Goal: Task Accomplishment & Management: Manage account settings

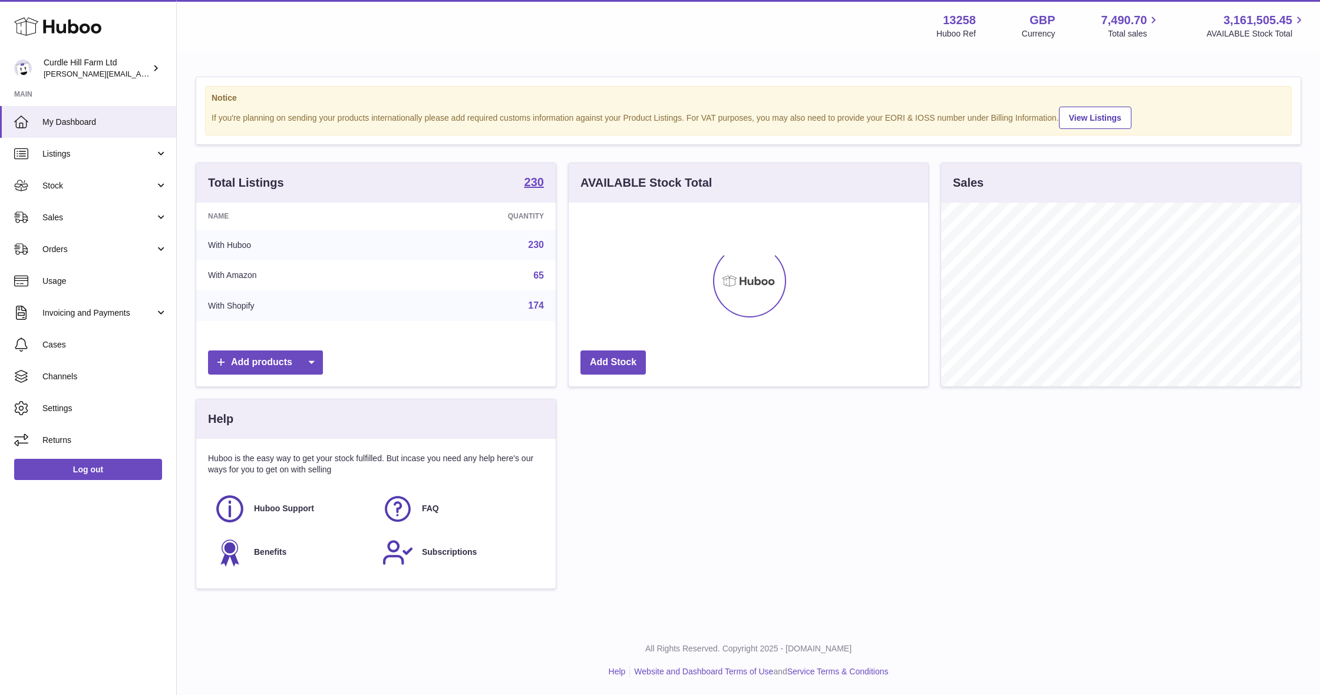
scroll to position [184, 359]
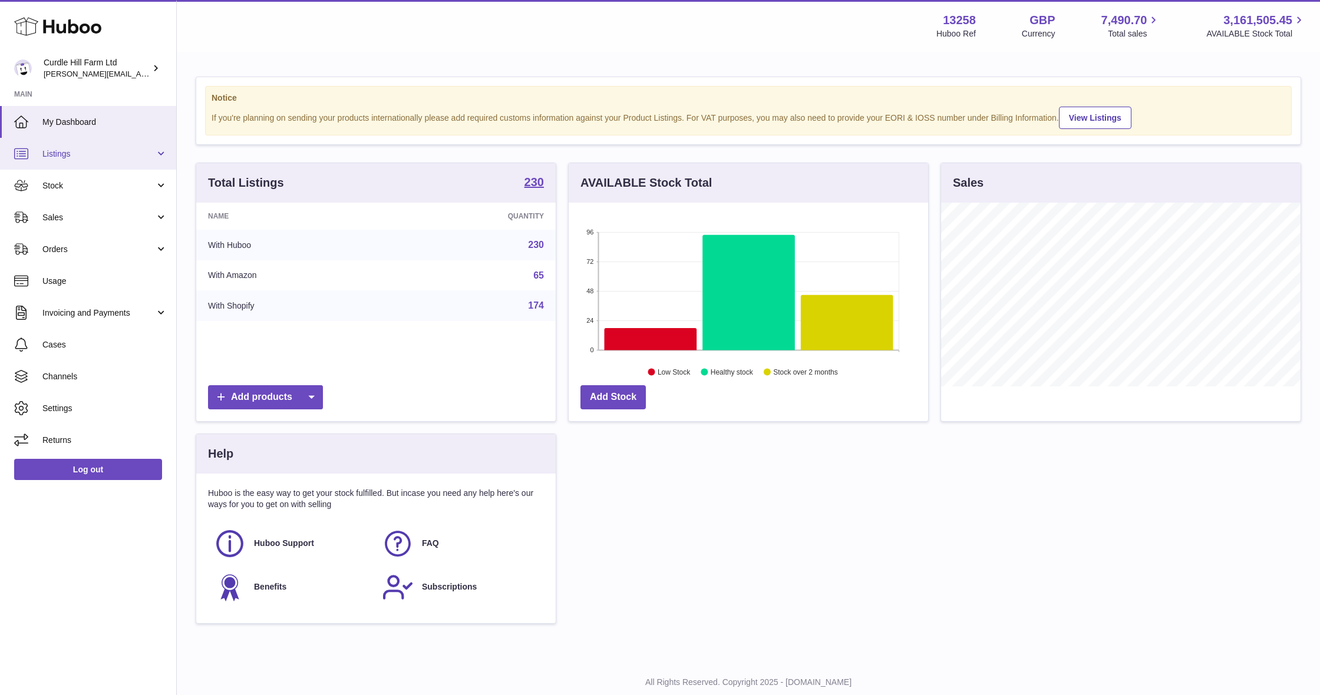
click at [89, 164] on link "Listings" at bounding box center [88, 154] width 176 height 32
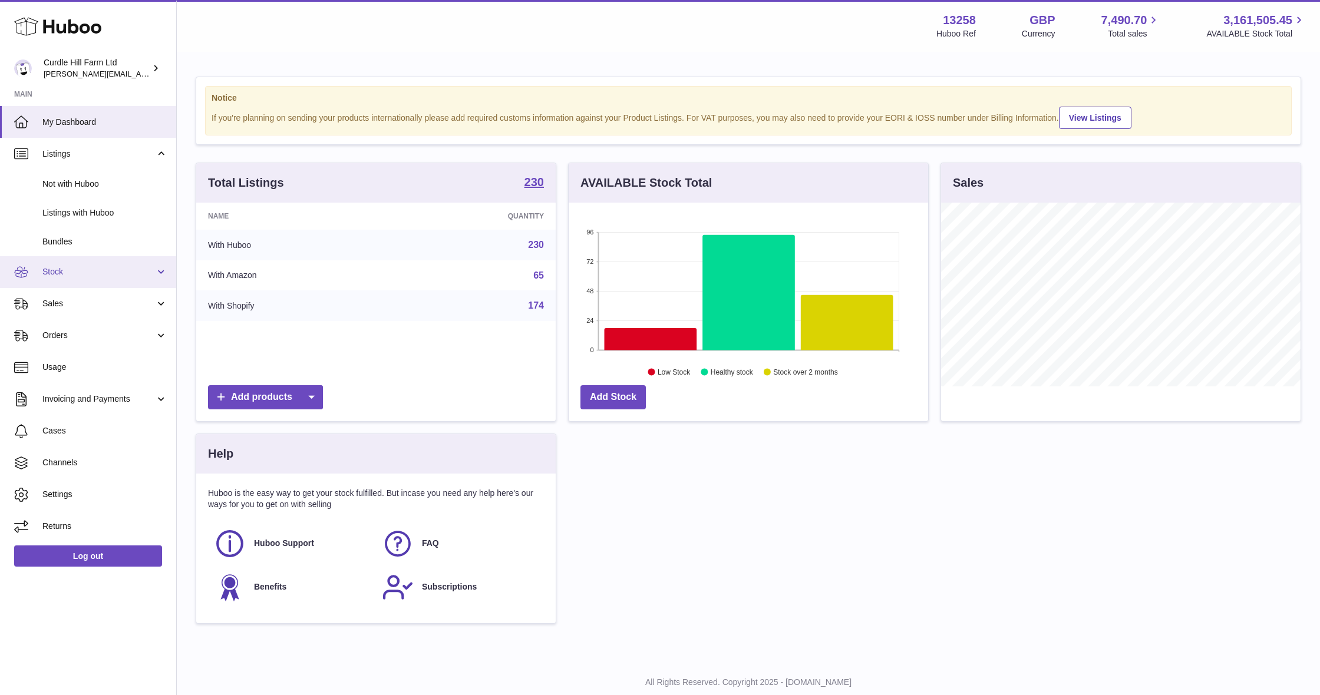
click at [109, 275] on link "Stock" at bounding box center [88, 272] width 176 height 32
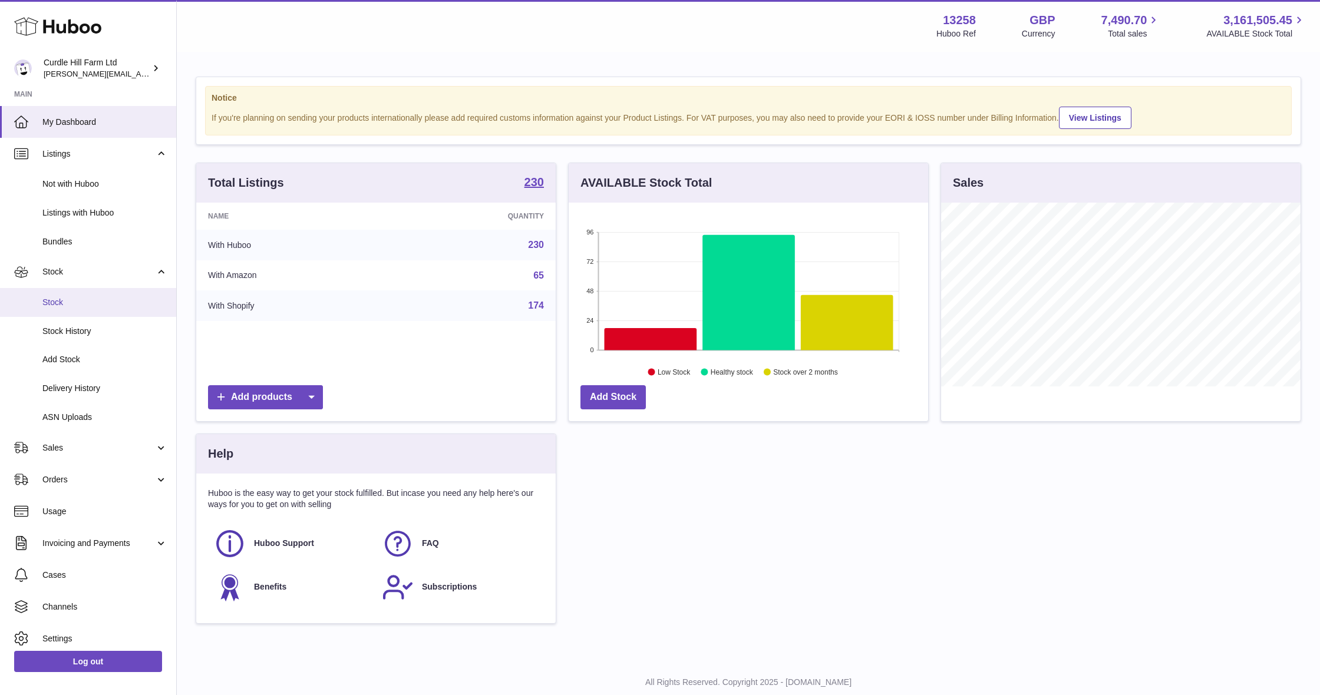
click at [116, 299] on span "Stock" at bounding box center [104, 302] width 125 height 11
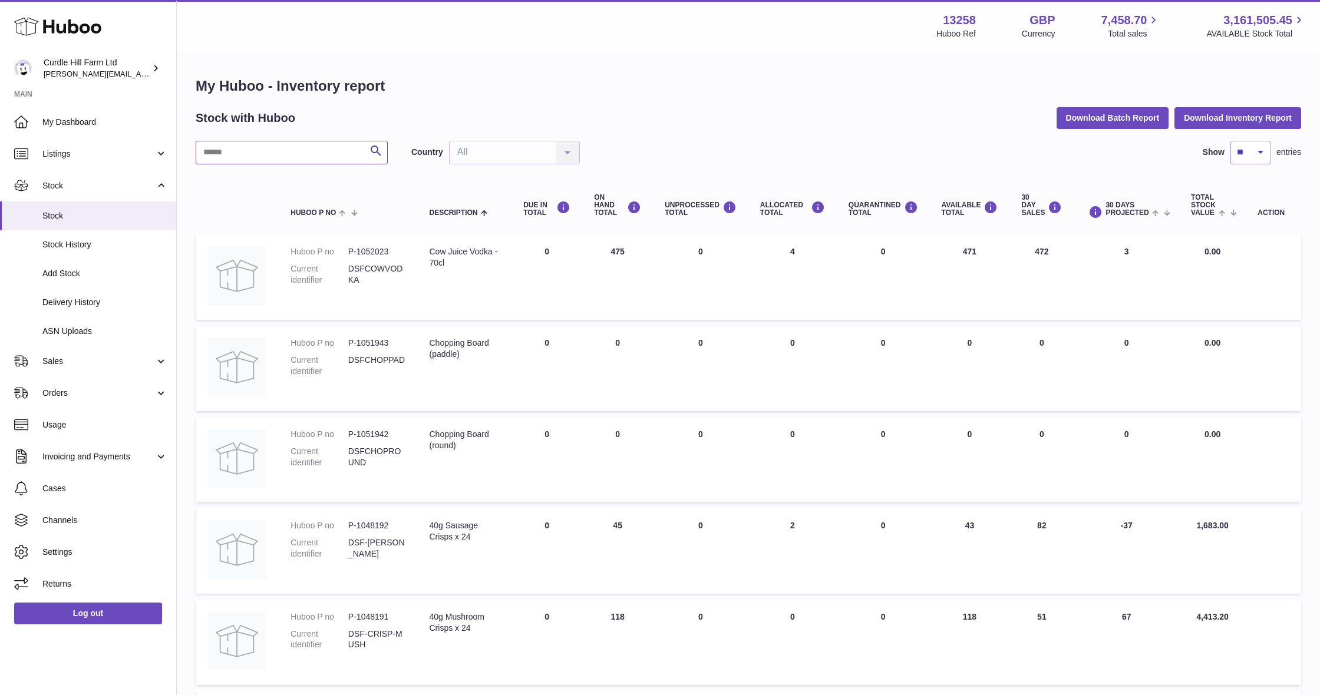
click at [296, 148] on input "text" at bounding box center [292, 153] width 192 height 24
click at [42, 150] on span "Listings" at bounding box center [98, 153] width 113 height 11
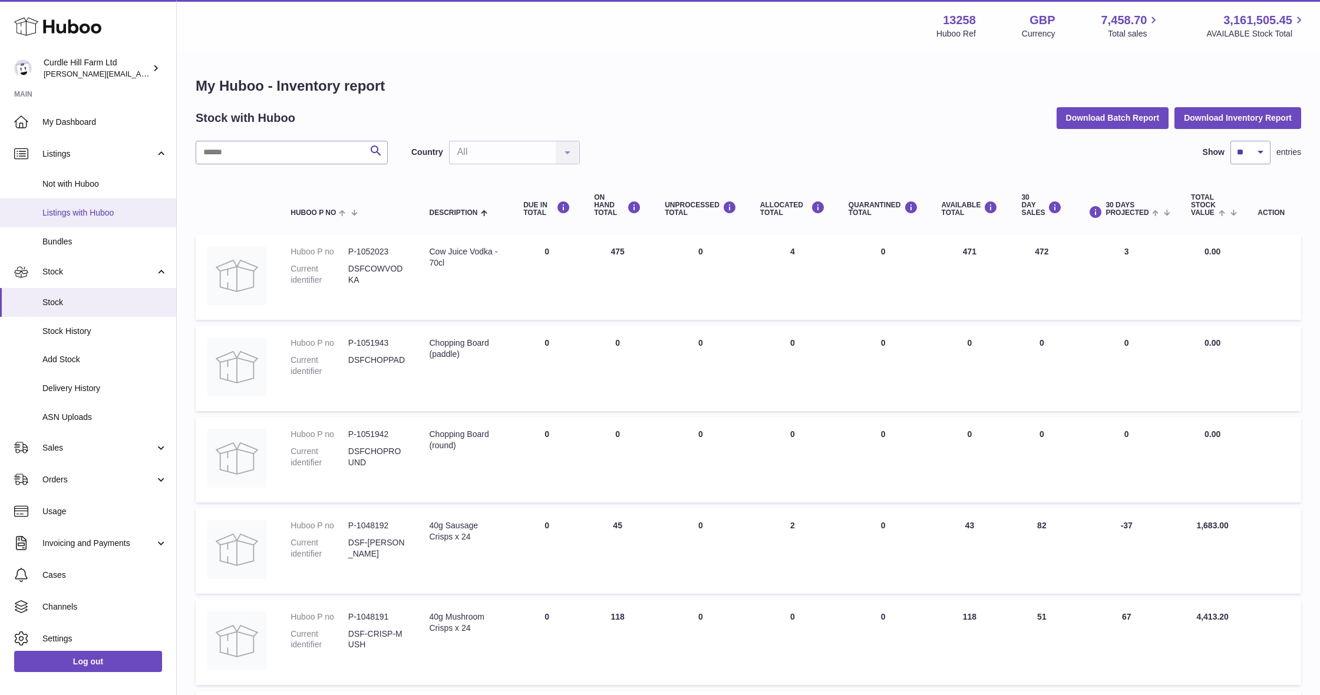
click at [117, 208] on span "Listings with Huboo" at bounding box center [104, 212] width 125 height 11
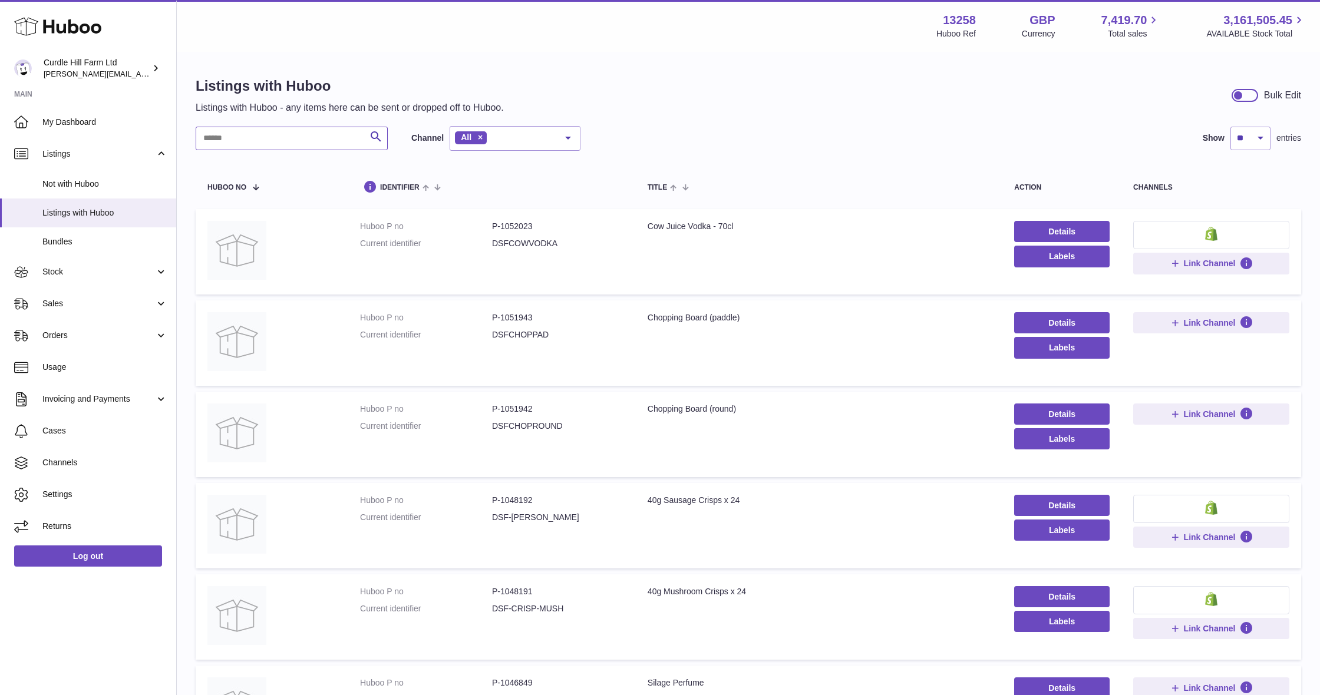
click at [348, 141] on input "text" at bounding box center [292, 139] width 192 height 24
click at [113, 280] on link "Stock" at bounding box center [88, 272] width 176 height 32
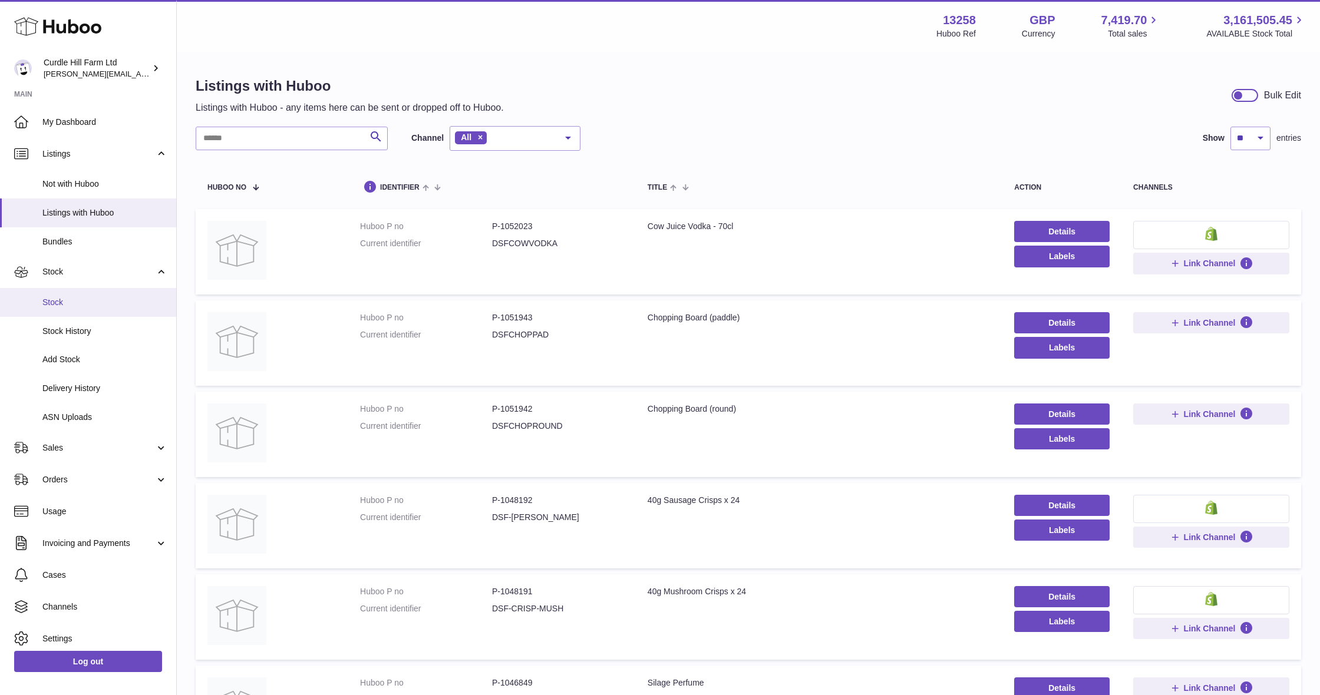
click at [127, 308] on link "Stock" at bounding box center [88, 302] width 176 height 29
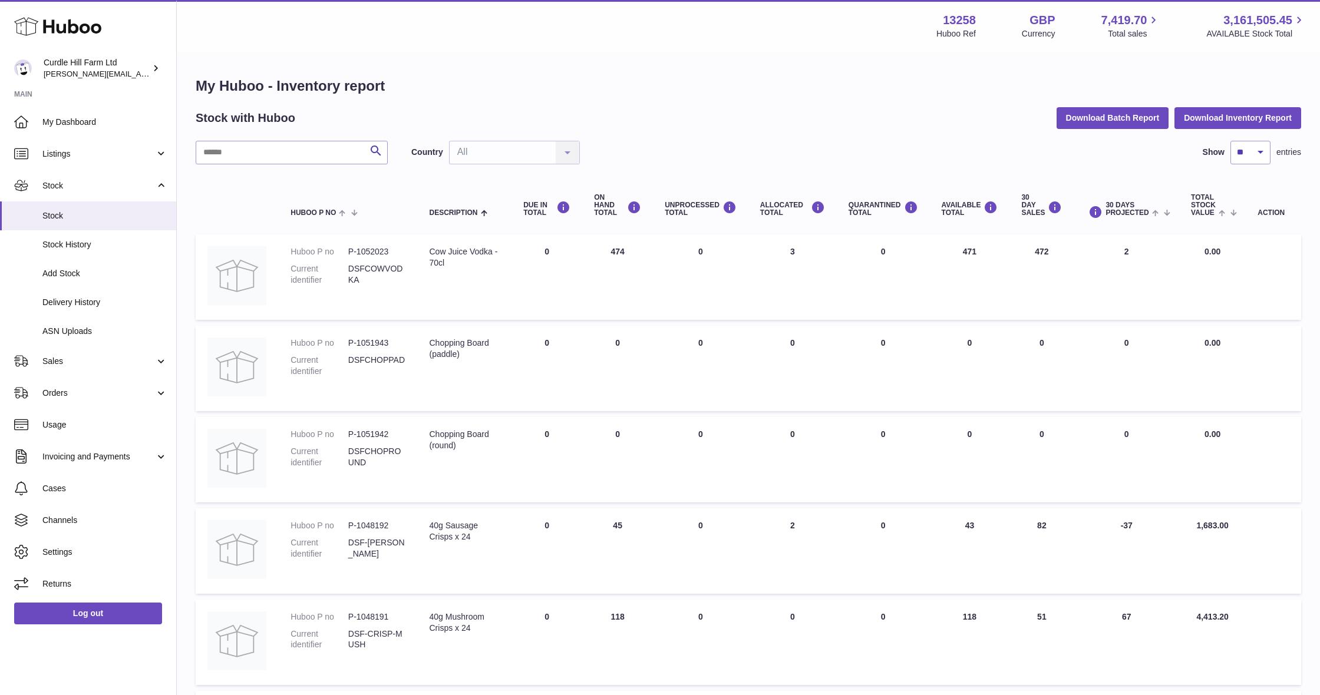
click at [287, 140] on div "My Huboo - Inventory report Stock with Huboo Download Batch Report Download Inv…" at bounding box center [748, 623] width 1105 height 1093
click at [361, 157] on input "text" at bounding box center [292, 153] width 192 height 24
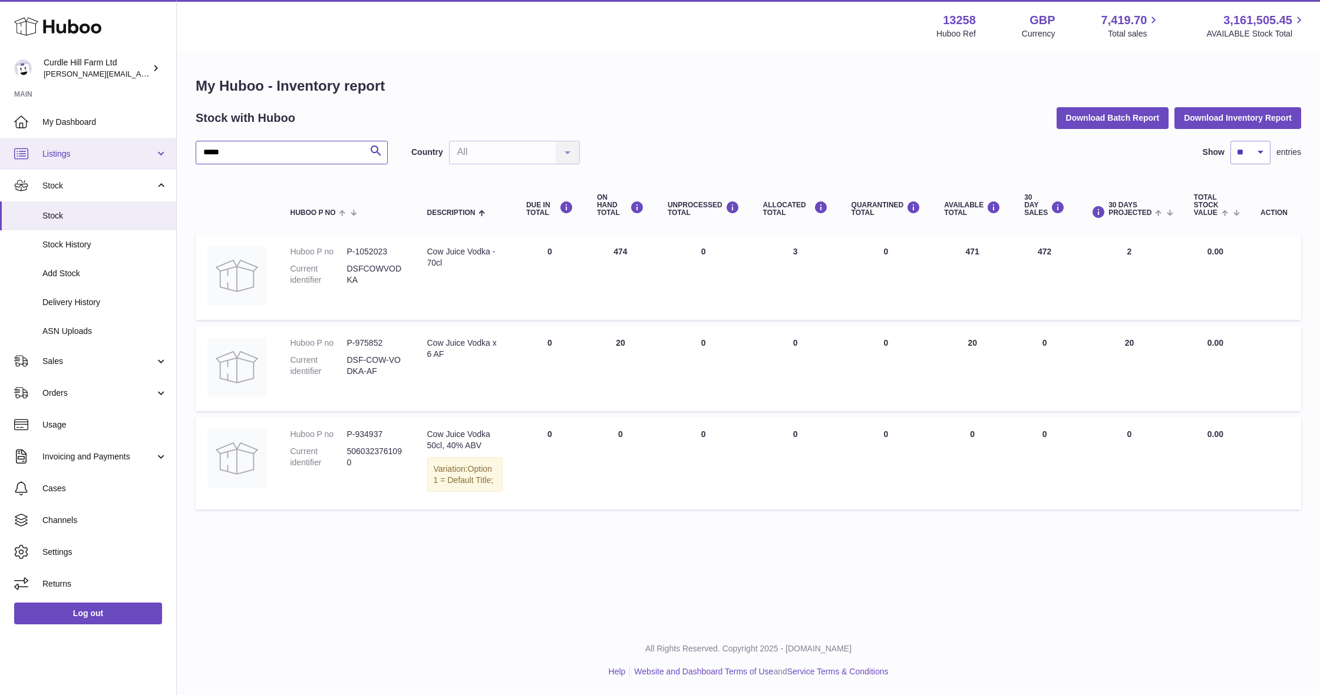
type input "*****"
click at [73, 151] on span "Listings" at bounding box center [98, 153] width 113 height 11
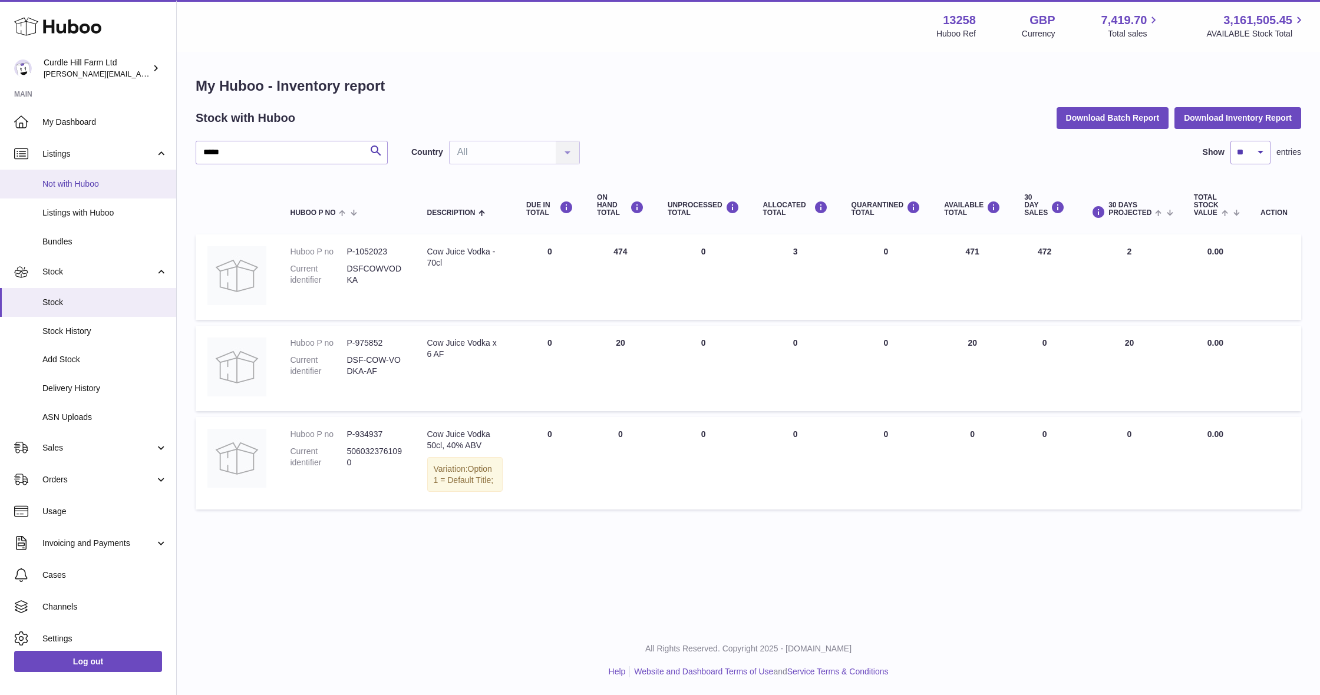
click at [120, 179] on span "Not with Huboo" at bounding box center [104, 184] width 125 height 11
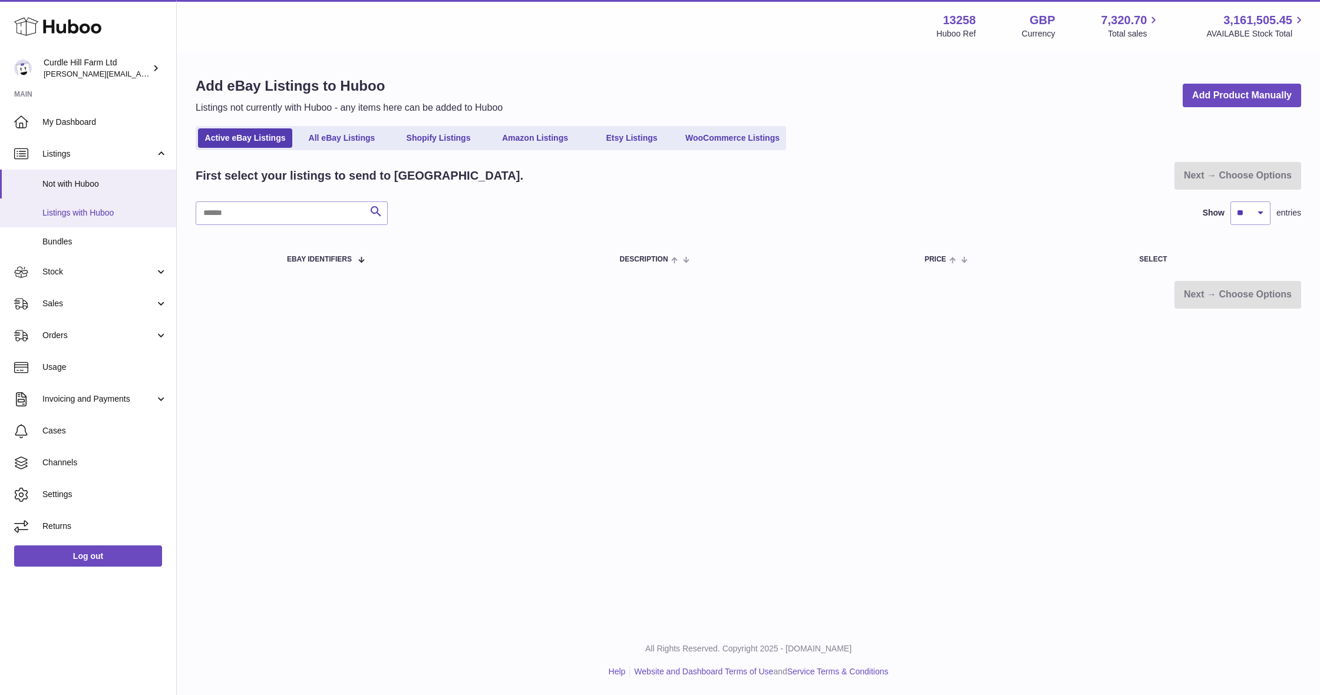
click at [110, 209] on span "Listings with Huboo" at bounding box center [104, 212] width 125 height 11
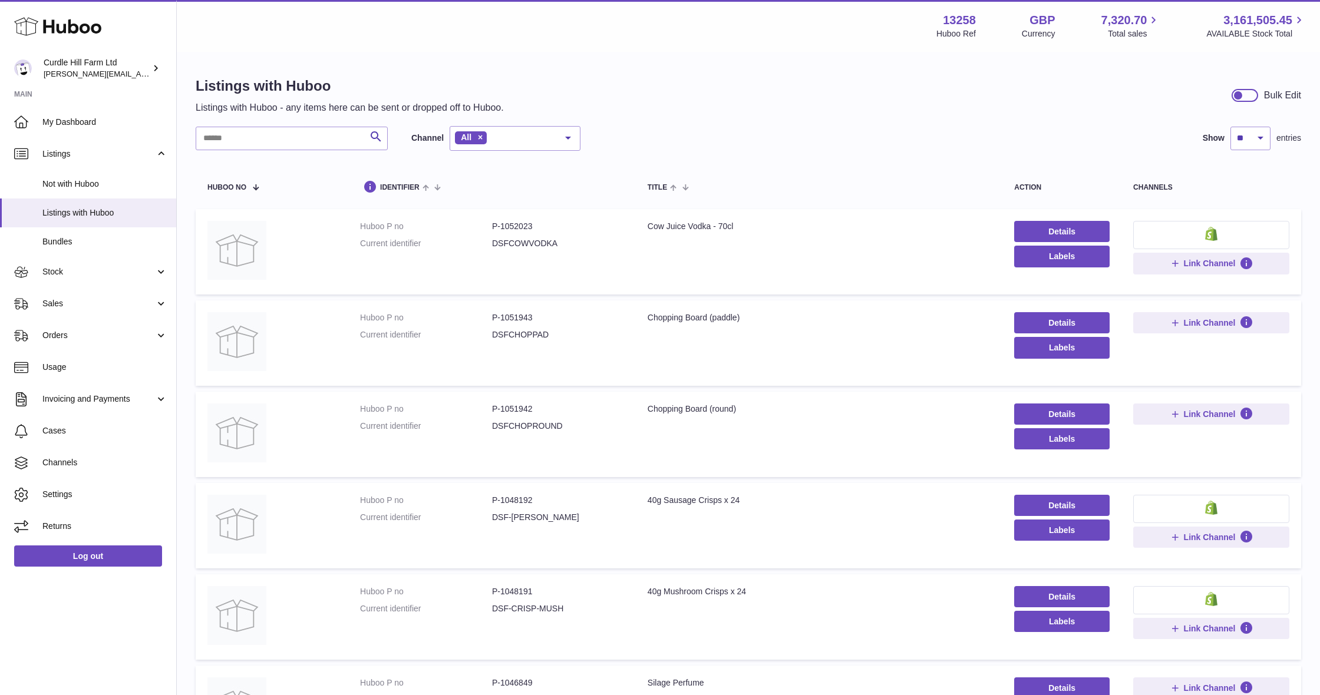
click at [1225, 234] on button at bounding box center [1211, 235] width 156 height 28
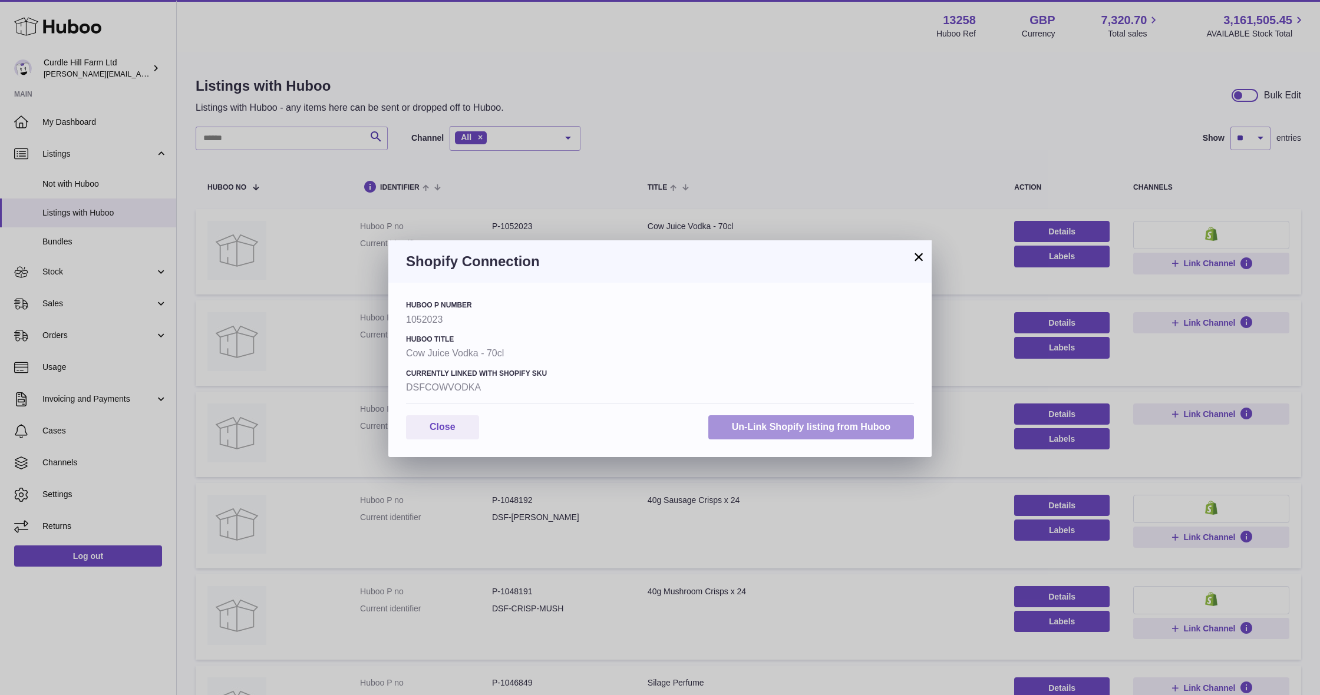
click at [901, 427] on button "Un-Link Shopify listing from Huboo" at bounding box center [811, 427] width 206 height 24
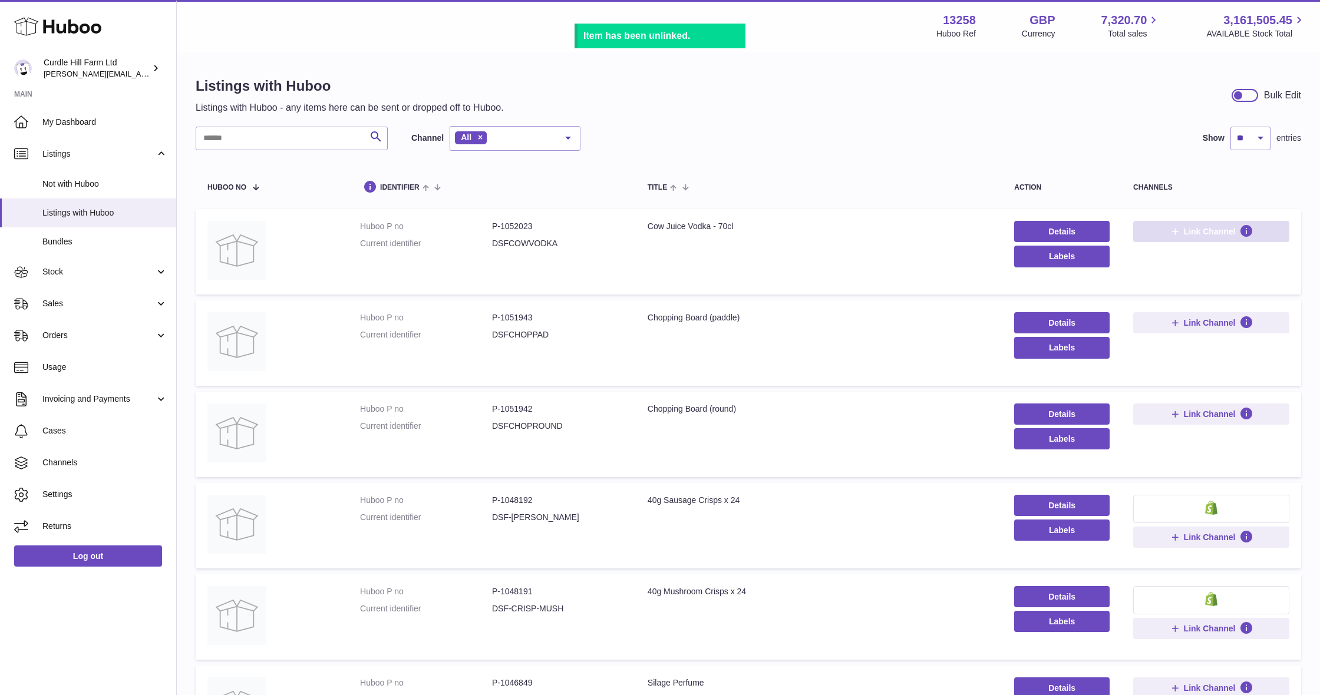
click at [1184, 240] on button "Link Channel" at bounding box center [1211, 231] width 156 height 21
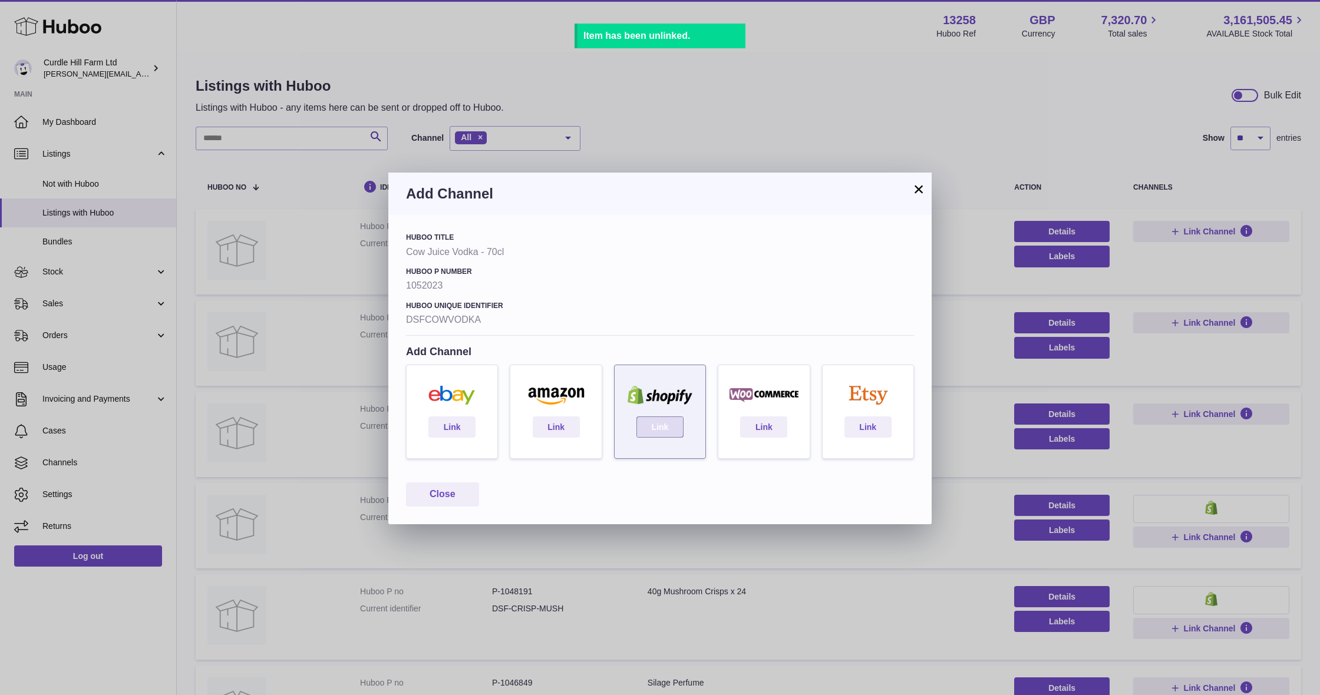
click at [665, 431] on link "Link" at bounding box center [659, 427] width 47 height 21
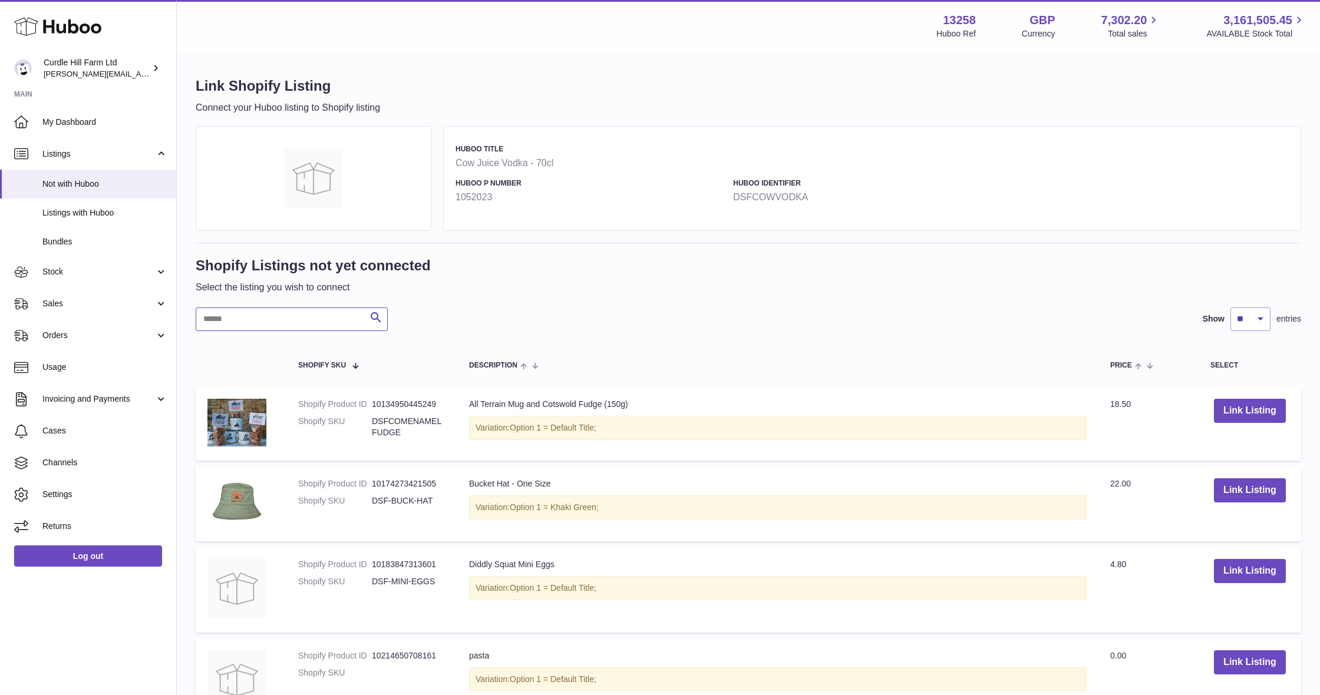
click at [322, 313] on input "text" at bounding box center [292, 320] width 192 height 24
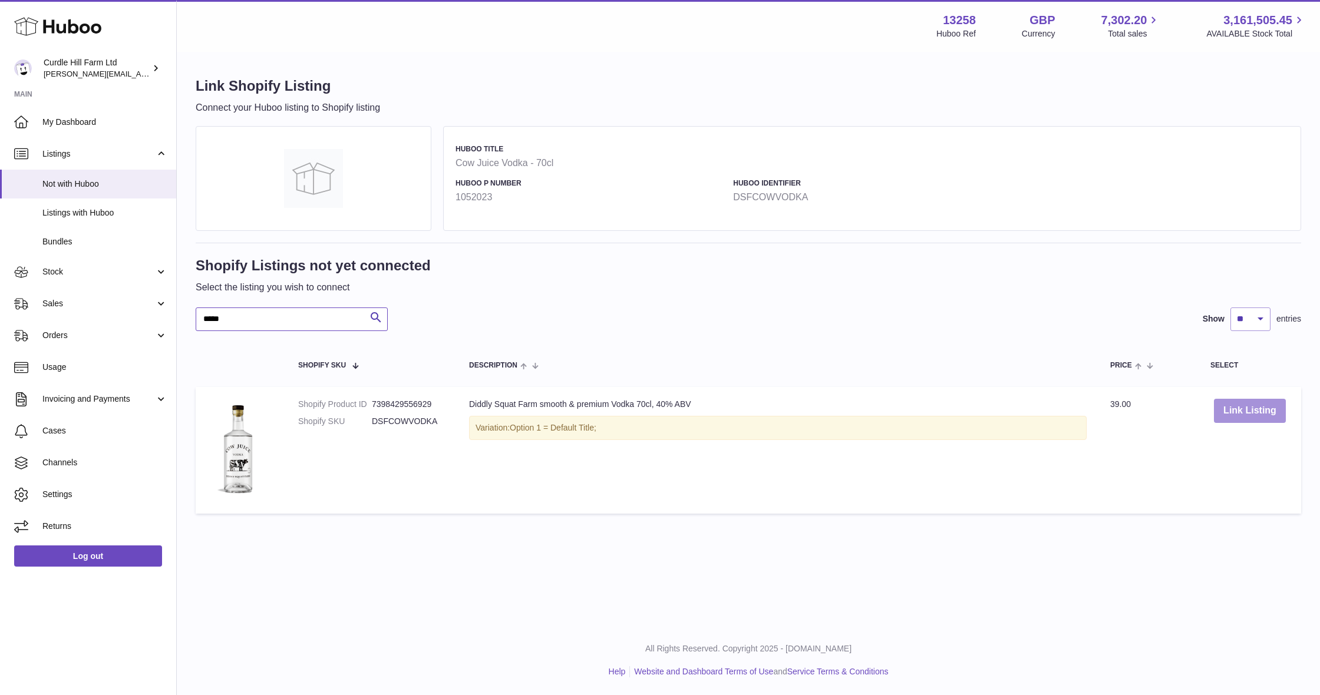
type input "*****"
click at [1239, 411] on button "Link Listing" at bounding box center [1250, 411] width 72 height 24
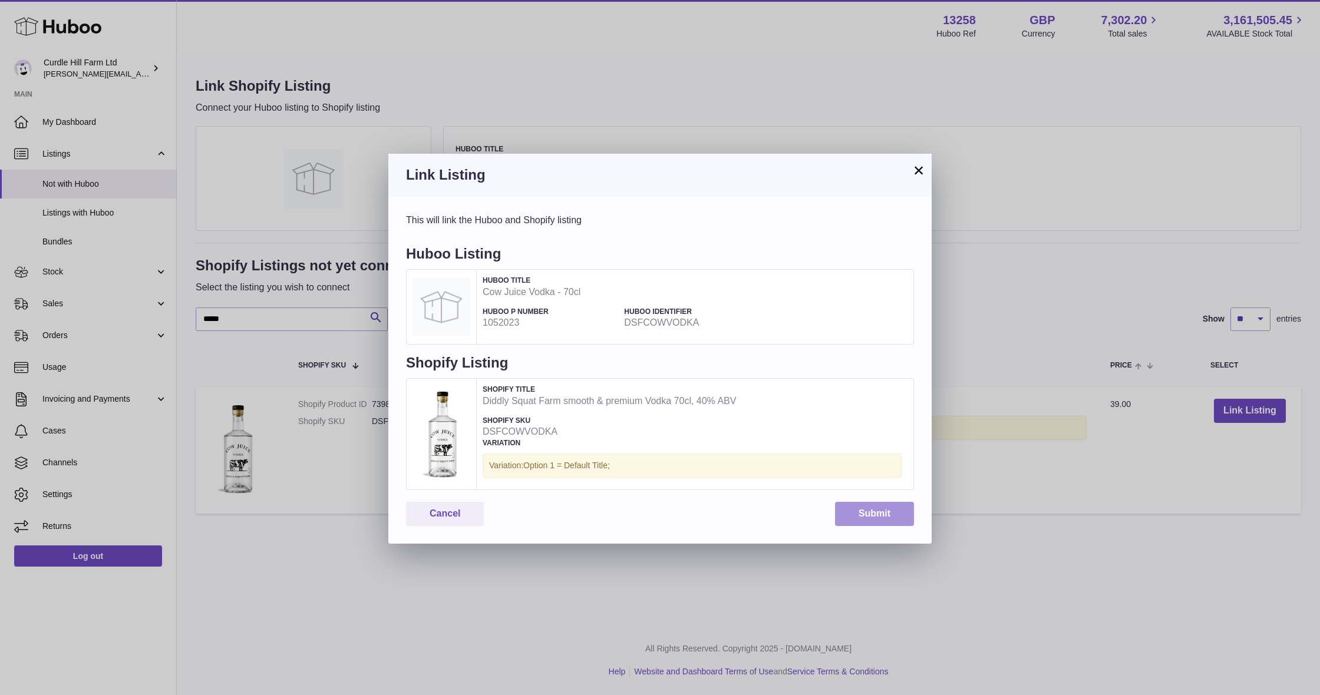
click at [899, 506] on button "Submit" at bounding box center [874, 514] width 79 height 24
